Goal: Use online tool/utility: Utilize a website feature to perform a specific function

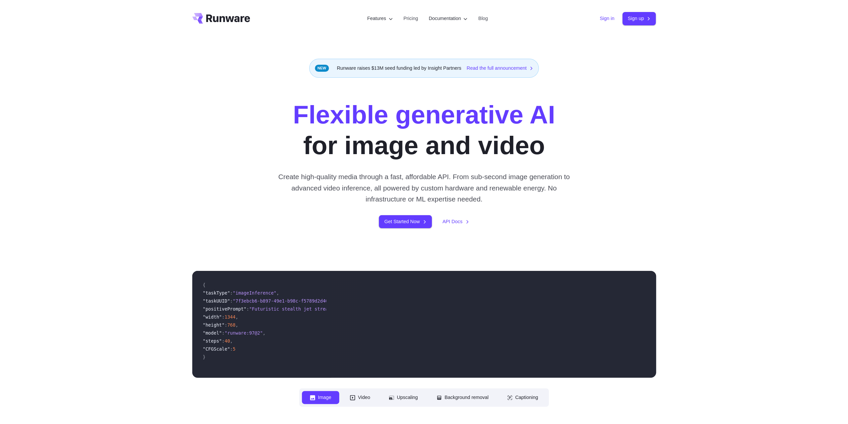
click at [610, 19] on link "Sign in" at bounding box center [607, 19] width 15 height 8
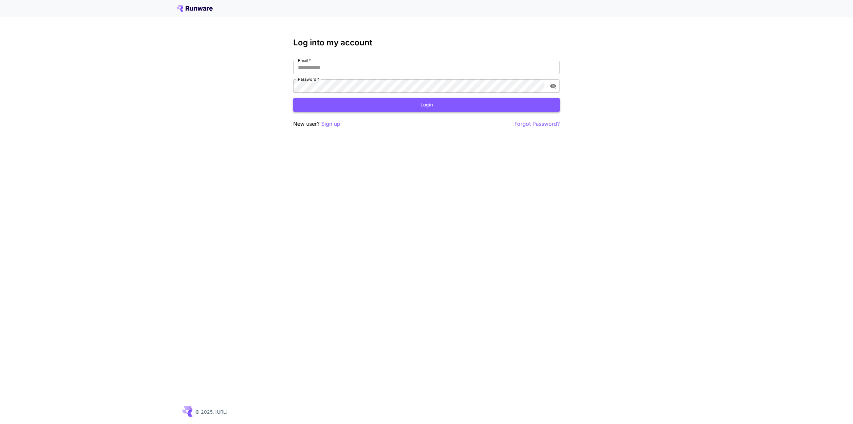
type input "**********"
click at [396, 109] on button "Login" at bounding box center [426, 105] width 267 height 14
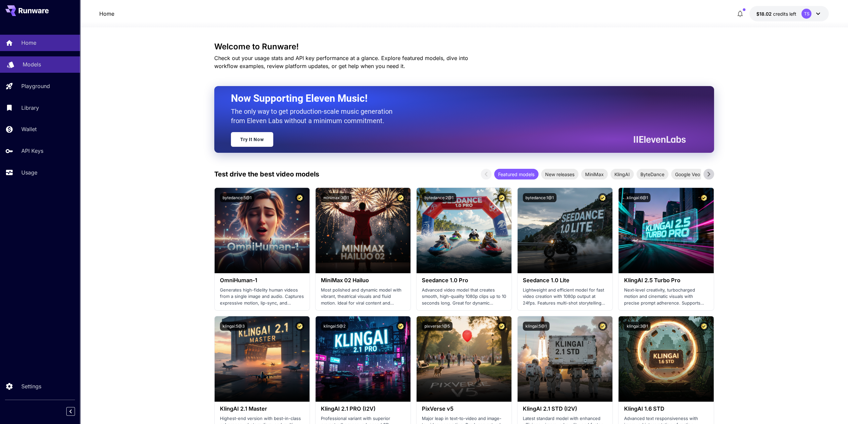
click at [38, 67] on p "Models" at bounding box center [32, 64] width 18 height 8
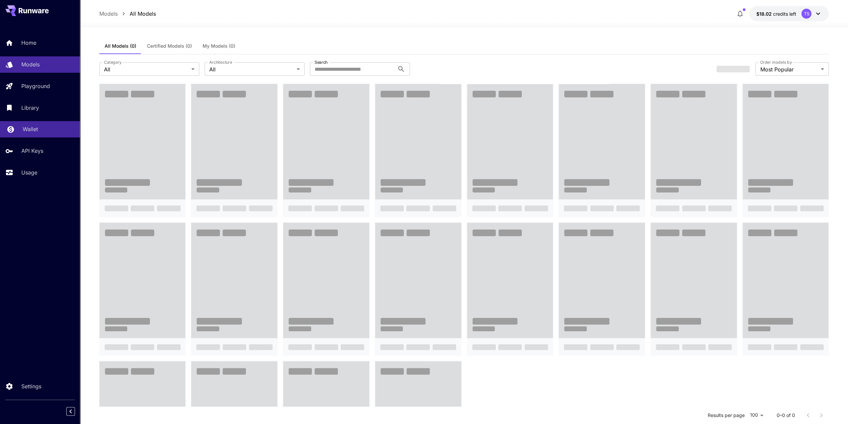
click at [44, 124] on link "Wallet" at bounding box center [40, 129] width 80 height 16
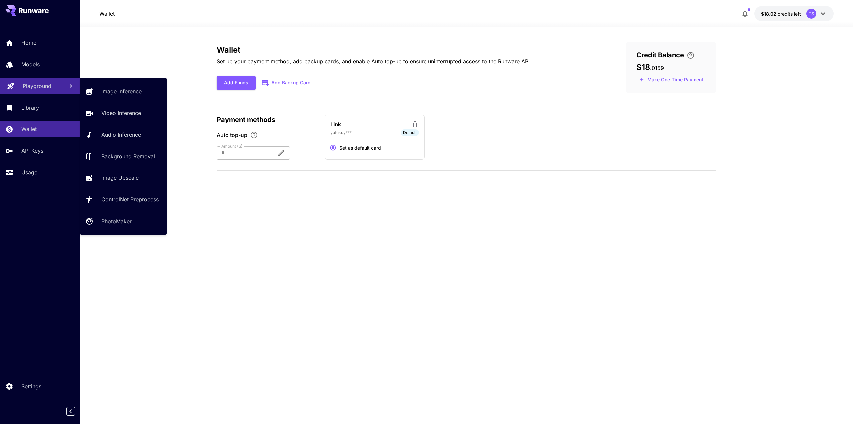
click at [48, 85] on p "Playground" at bounding box center [37, 86] width 29 height 8
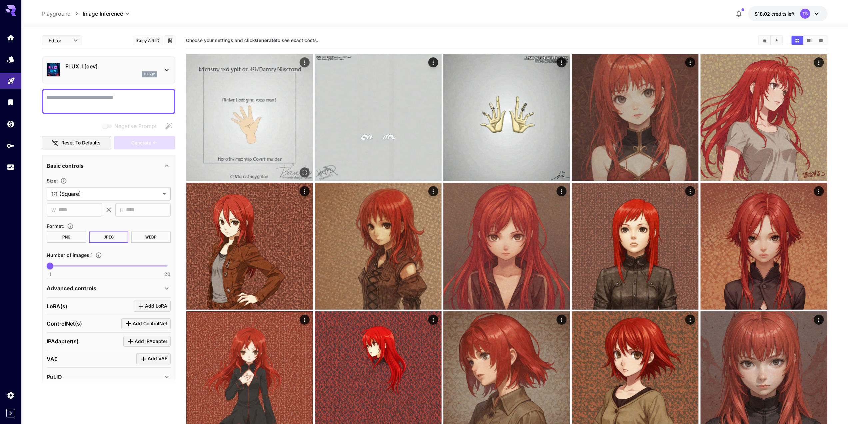
click at [307, 60] on icon "Actions" at bounding box center [304, 62] width 7 height 7
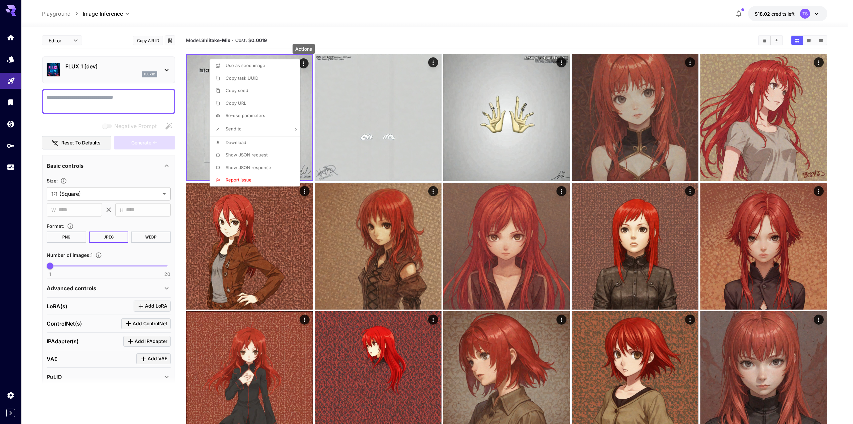
click at [254, 168] on span "Show JSON response" at bounding box center [249, 167] width 46 height 5
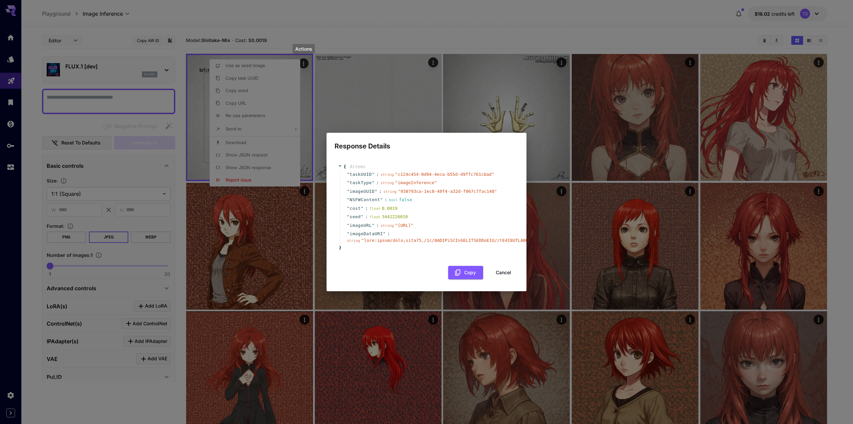
click at [469, 94] on div "Response Details { 8 item s " taskUUID " : string " c124c454-0d94-4eca-b55d-d9f…" at bounding box center [426, 212] width 853 height 424
